Goal: Information Seeking & Learning: Understand process/instructions

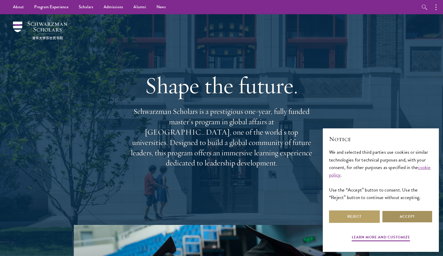
click at [397, 217] on button "Accept" at bounding box center [407, 216] width 51 height 12
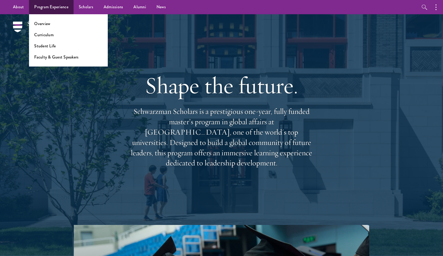
click at [54, 36] on li "Curriculum" at bounding box center [68, 35] width 68 height 6
click at [47, 37] on link "Curriculum" at bounding box center [43, 35] width 19 height 6
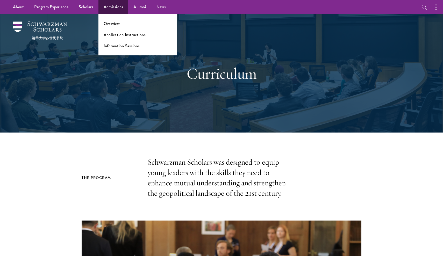
click at [116, 38] on ul "Overview Application Instructions Information Sessions" at bounding box center [137, 34] width 79 height 41
click at [119, 35] on link "Application Instructions" at bounding box center [125, 35] width 42 height 6
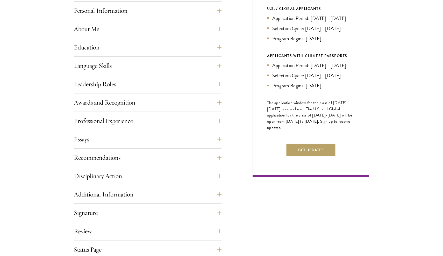
scroll to position [241, 0]
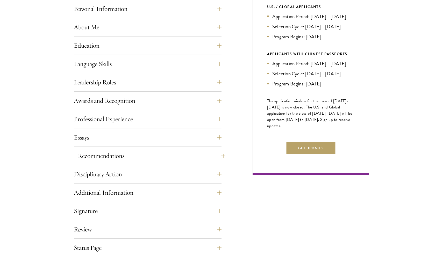
click at [219, 154] on button "Recommendations" at bounding box center [152, 156] width 148 height 12
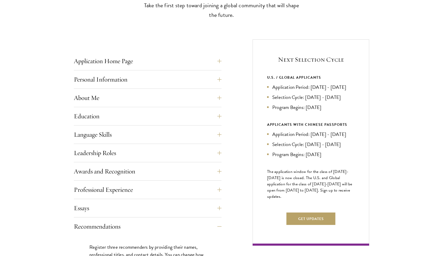
scroll to position [182, 0]
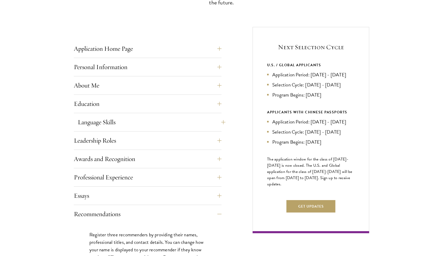
click at [219, 125] on button "Language Skills" at bounding box center [152, 122] width 148 height 12
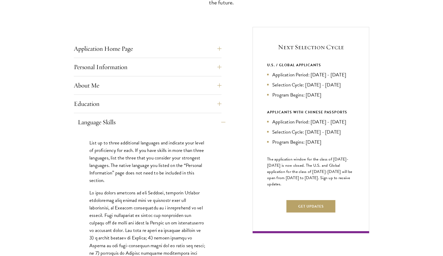
click at [221, 125] on button "Language Skills" at bounding box center [152, 122] width 148 height 12
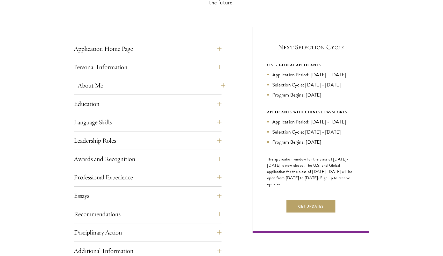
click at [209, 87] on button "About Me" at bounding box center [152, 85] width 148 height 12
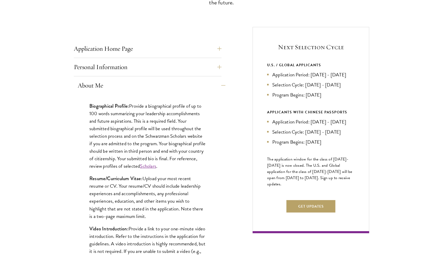
click at [212, 89] on button "About Me" at bounding box center [152, 85] width 148 height 12
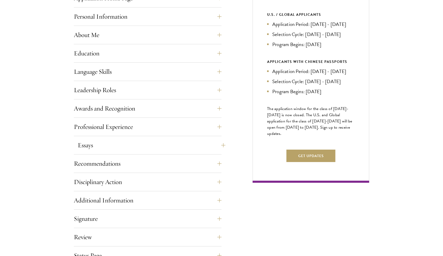
scroll to position [239, 0]
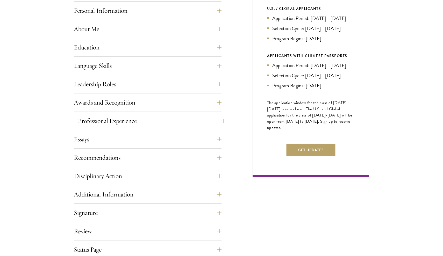
click at [220, 122] on button "Professional Experience" at bounding box center [152, 121] width 148 height 12
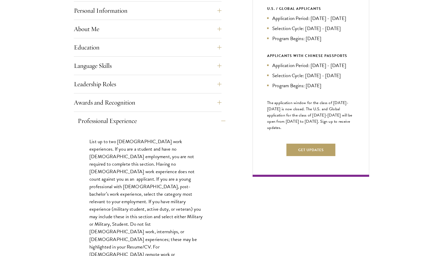
click at [221, 118] on button "Professional Experience" at bounding box center [152, 121] width 148 height 12
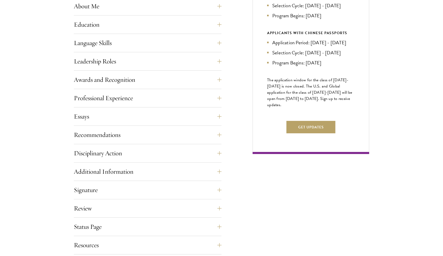
scroll to position [269, 0]
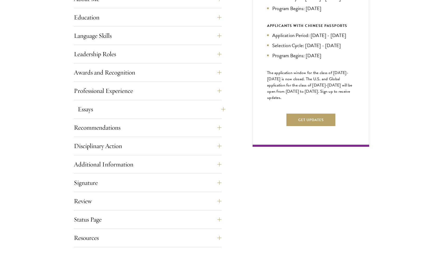
click at [189, 113] on button "Essays" at bounding box center [152, 109] width 148 height 12
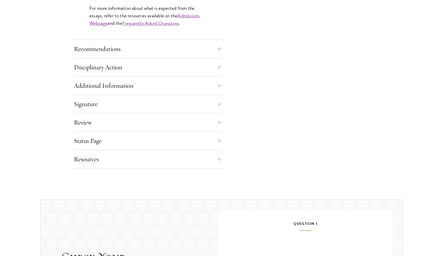
scroll to position [519, 0]
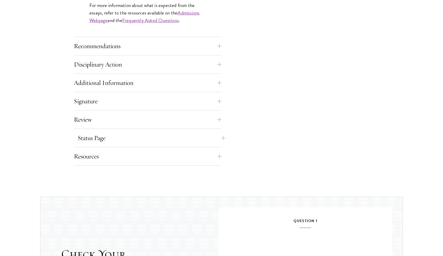
click at [201, 136] on button "Status Page" at bounding box center [152, 138] width 148 height 12
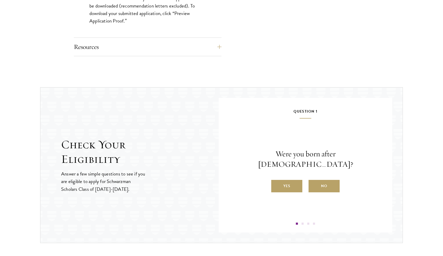
scroll to position [564, 0]
click at [296, 181] on label "Yes" at bounding box center [286, 185] width 31 height 12
click at [276, 181] on input "Yes" at bounding box center [273, 182] width 5 height 5
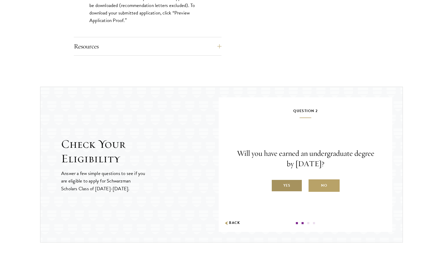
click at [296, 185] on label "Yes" at bounding box center [286, 185] width 31 height 12
click at [276, 185] on input "Yes" at bounding box center [273, 182] width 5 height 5
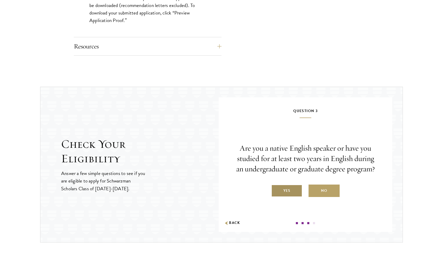
click at [295, 189] on label "Yes" at bounding box center [286, 191] width 31 height 12
click at [276, 189] on input "Yes" at bounding box center [273, 187] width 5 height 5
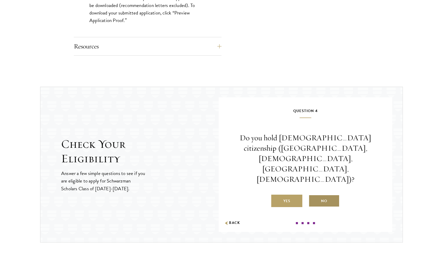
click at [326, 195] on label "No" at bounding box center [323, 201] width 31 height 12
click at [313, 195] on input "No" at bounding box center [310, 197] width 5 height 5
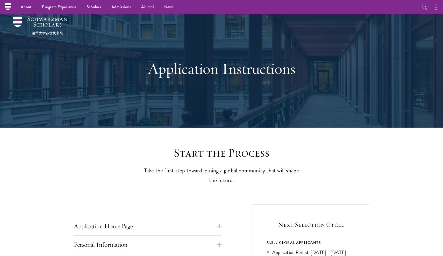
scroll to position [1, 0]
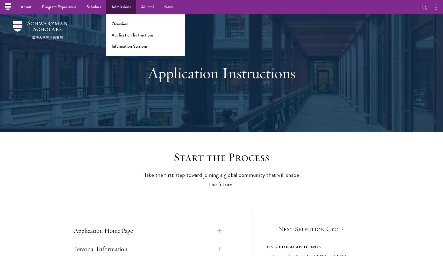
click at [120, 20] on ul "Overview Application Instructions Information Sessions" at bounding box center [145, 35] width 79 height 42
click at [119, 24] on link "Overview" at bounding box center [120, 24] width 16 height 6
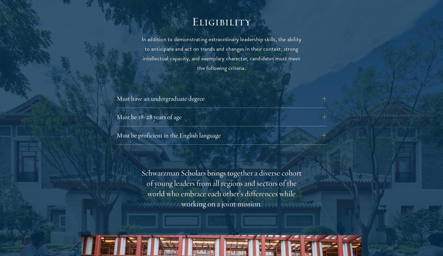
scroll to position [677, 0]
click at [199, 111] on button "Must be 18-28 years of age" at bounding box center [225, 117] width 210 height 12
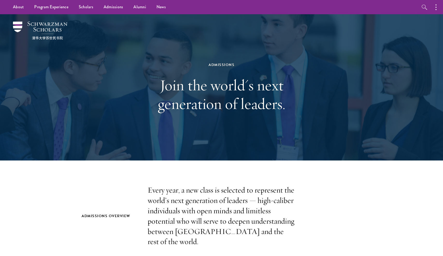
scroll to position [0, 0]
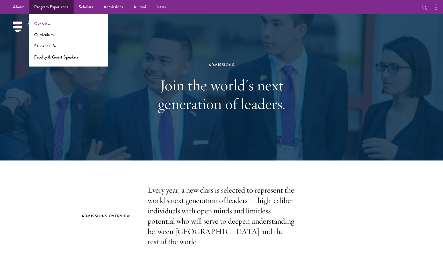
click at [46, 23] on link "Overview" at bounding box center [42, 24] width 16 height 6
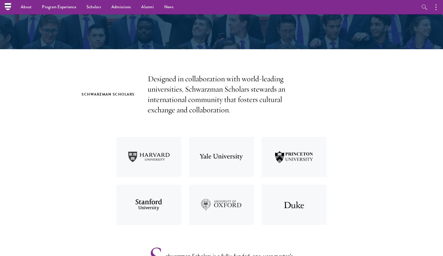
scroll to position [101, 0]
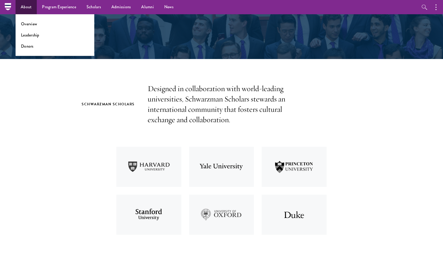
click at [27, 9] on link "About" at bounding box center [26, 7] width 21 height 14
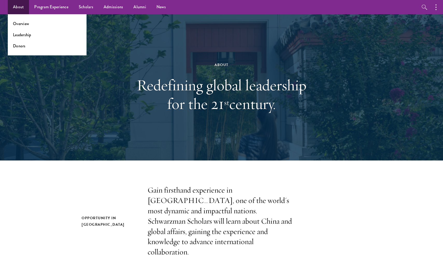
click at [21, 20] on ul "Overview Leadership Donors" at bounding box center [47, 34] width 79 height 41
click at [21, 26] on link "Overview" at bounding box center [21, 24] width 16 height 6
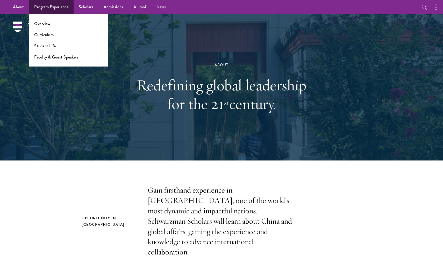
click at [55, 26] on li "Overview" at bounding box center [68, 24] width 68 height 6
click at [45, 24] on link "Overview" at bounding box center [42, 24] width 16 height 6
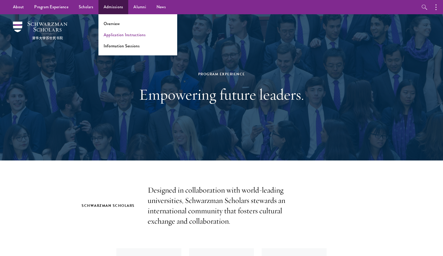
click at [114, 37] on link "Application Instructions" at bounding box center [125, 35] width 42 height 6
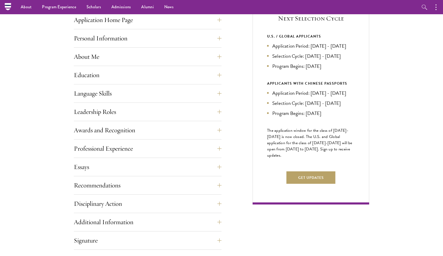
scroll to position [207, 0]
